Goal: Find specific page/section: Find specific page/section

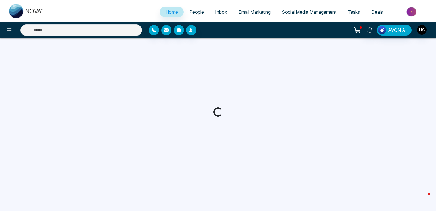
select select "*"
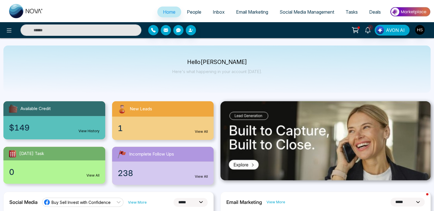
click at [186, 9] on link "People" at bounding box center [194, 12] width 26 height 11
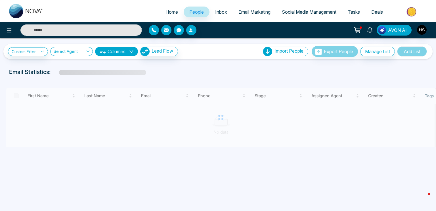
click at [100, 32] on input "text" at bounding box center [81, 29] width 122 height 11
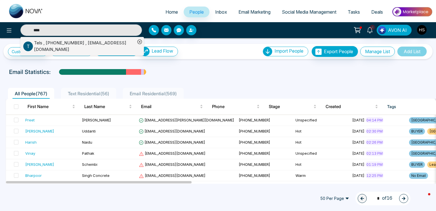
type input "****"
click at [101, 43] on div "Tels , [PHONE_NUMBER] , [EMAIL_ADDRESS][DOMAIN_NAME]" at bounding box center [84, 46] width 101 height 13
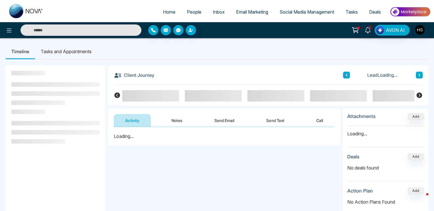
click at [180, 123] on button "Notes" at bounding box center [177, 120] width 34 height 13
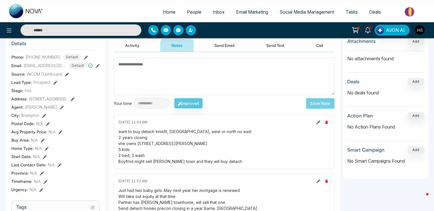
scroll to position [57, 0]
